Goal: Information Seeking & Learning: Learn about a topic

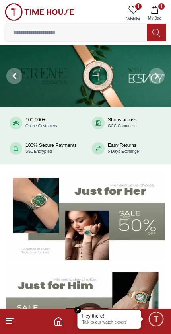
click at [135, 17] on span "Wishlist" at bounding box center [133, 19] width 20 height 6
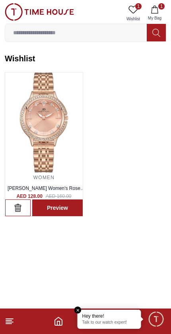
click at [20, 206] on icon "button" at bounding box center [18, 208] width 6 height 8
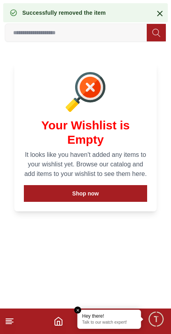
click at [158, 18] on icon at bounding box center [160, 14] width 10 height 10
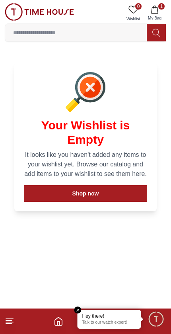
click at [57, 320] on icon "Home" at bounding box center [59, 321] width 10 height 10
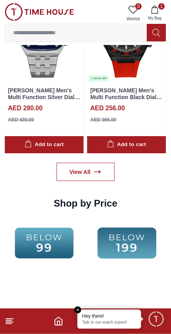
scroll to position [1077, 0]
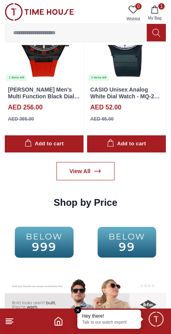
click at [90, 242] on img at bounding box center [127, 242] width 79 height 51
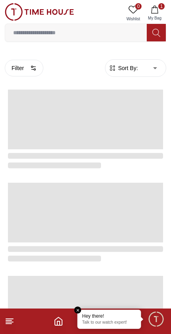
click at [109, 240] on span at bounding box center [85, 213] width 155 height 60
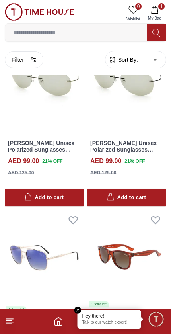
scroll to position [63, 0]
click at [48, 324] on footer "1" at bounding box center [85, 321] width 171 height 25
click at [59, 320] on icon "Home" at bounding box center [59, 321] width 10 height 10
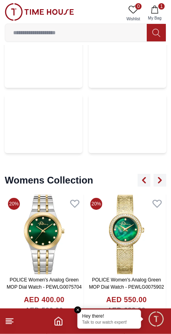
scroll to position [1952, 0]
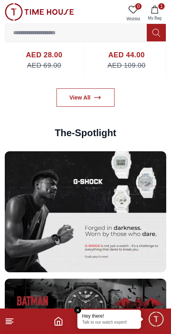
click at [112, 31] on input at bounding box center [76, 33] width 142 height 16
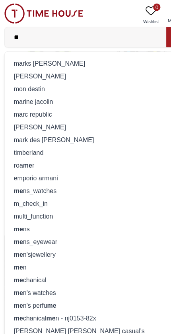
type input "***"
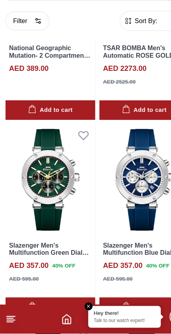
scroll to position [447, 0]
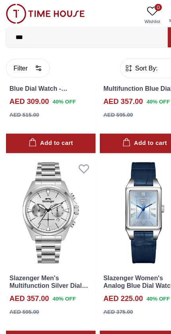
scroll to position [2702, 0]
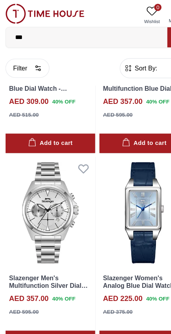
click at [23, 61] on button "Filter" at bounding box center [24, 59] width 39 height 17
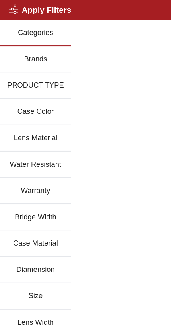
click at [32, 59] on button "Brands" at bounding box center [31, 52] width 63 height 23
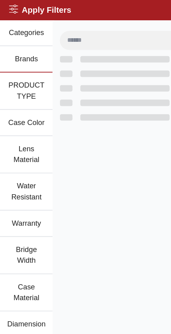
scroll to position [1261, 0]
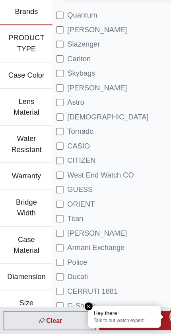
click at [15, 41] on button "Brands" at bounding box center [23, 52] width 46 height 23
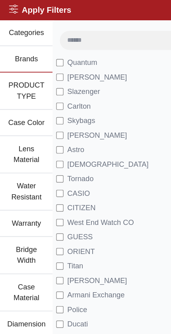
scroll to position [1204, 0]
click at [17, 31] on button "Categories" at bounding box center [23, 29] width 46 height 23
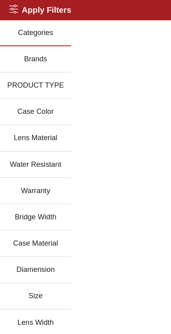
click at [20, 56] on button "Brands" at bounding box center [31, 52] width 63 height 23
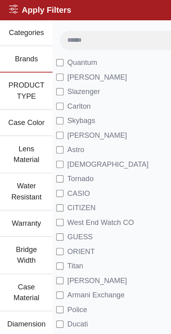
click at [14, 81] on button "PRODUCT TYPE" at bounding box center [23, 80] width 46 height 33
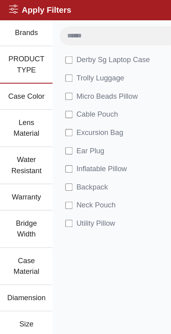
scroll to position [23, 0]
click at [13, 92] on button "Case Color" at bounding box center [23, 84] width 46 height 23
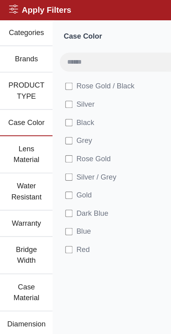
scroll to position [0, 0]
click at [15, 6] on icon at bounding box center [12, 8] width 8 height 8
click at [14, 8] on icon at bounding box center [12, 8] width 8 height 8
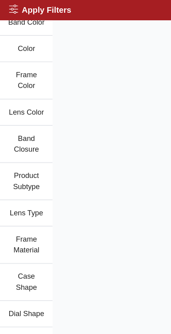
scroll to position [447, 0]
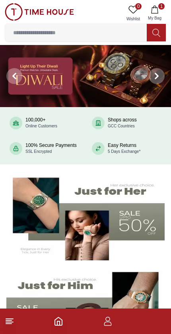
click at [31, 39] on input at bounding box center [76, 33] width 142 height 16
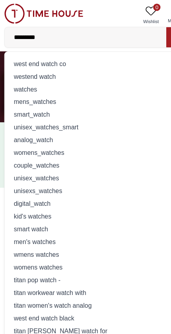
type input "**********"
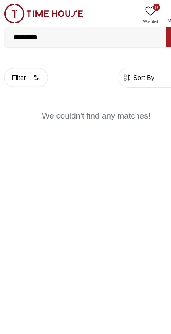
click at [12, 9] on img at bounding box center [39, 12] width 69 height 18
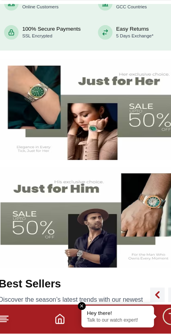
scroll to position [79, 0]
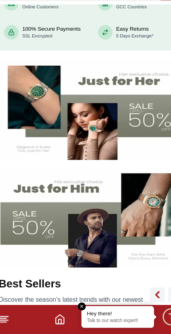
click at [8, 316] on icon at bounding box center [10, 321] width 10 height 10
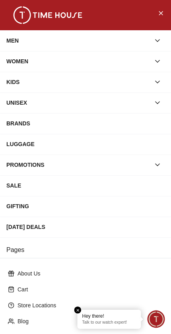
scroll to position [0, 0]
click at [20, 43] on div "MEN" at bounding box center [78, 40] width 144 height 14
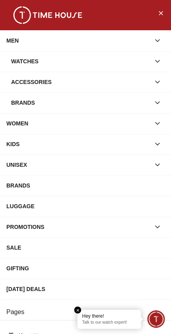
click at [19, 63] on div "Watches" at bounding box center [80, 61] width 139 height 14
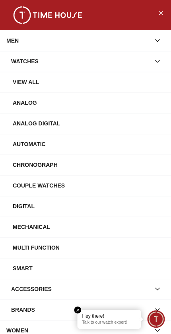
click at [23, 78] on div "View All" at bounding box center [89, 82] width 152 height 14
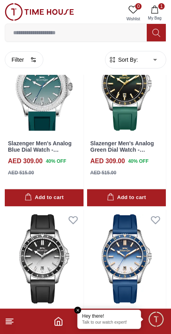
scroll to position [1442, 0]
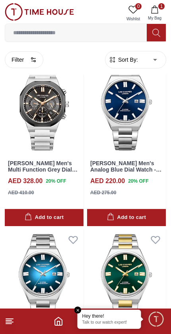
scroll to position [3842, 0]
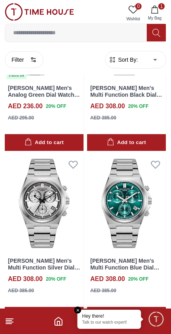
scroll to position [8932, 0]
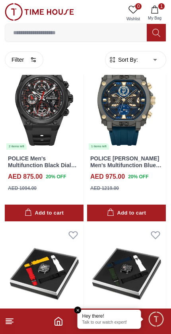
scroll to position [15937, 0]
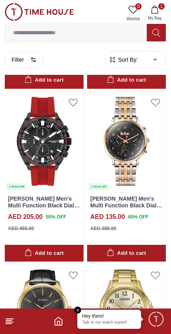
scroll to position [18285, 0]
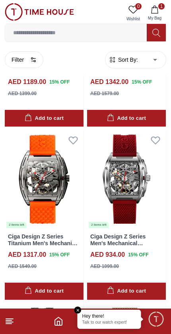
scroll to position [19108, 0]
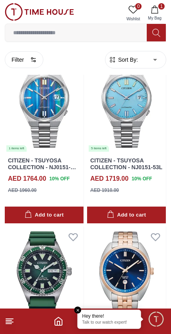
scroll to position [22990, 0]
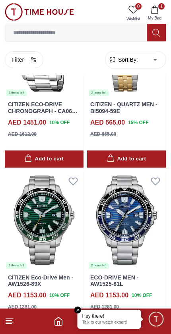
scroll to position [24085, 0]
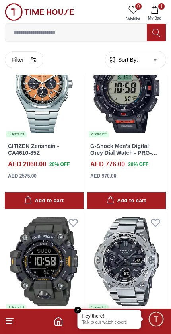
scroll to position [26981, 0]
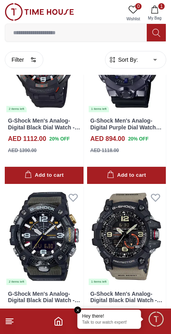
scroll to position [27353, 0]
